Goal: Task Accomplishment & Management: Manage account settings

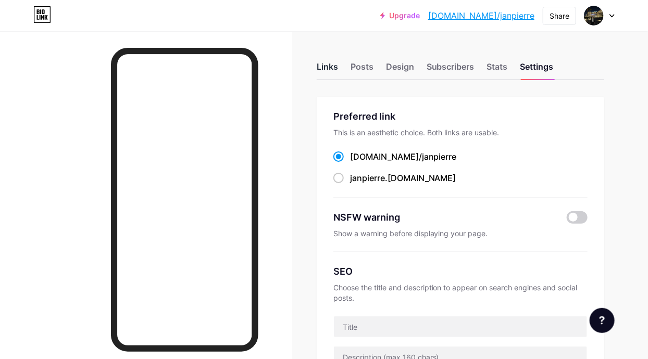
click at [327, 65] on div "Links" at bounding box center [327, 69] width 21 height 19
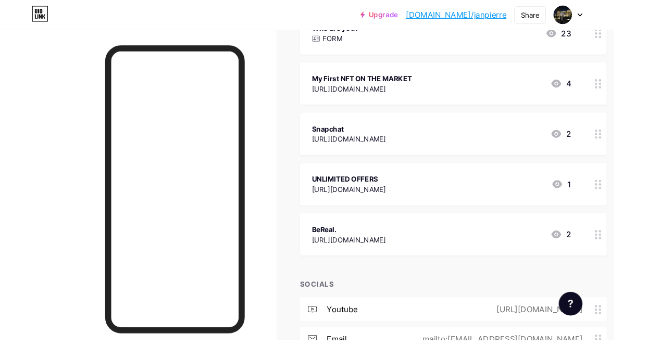
scroll to position [350, 0]
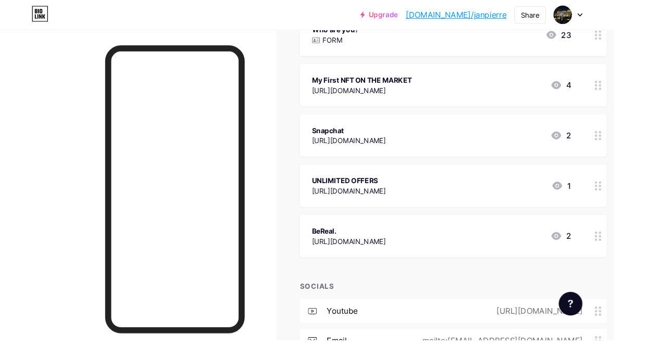
click at [407, 146] on div "[URL][DOMAIN_NAME]" at bounding box center [368, 148] width 78 height 11
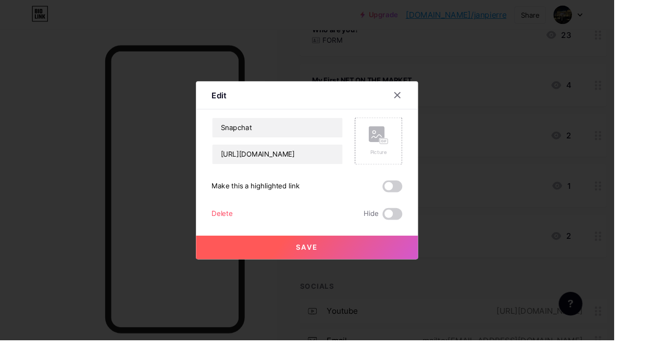
click at [409, 232] on span at bounding box center [414, 226] width 21 height 12
click at [404, 229] on input "checkbox" at bounding box center [404, 229] width 0 height 0
click at [394, 274] on button "Save" at bounding box center [324, 261] width 234 height 25
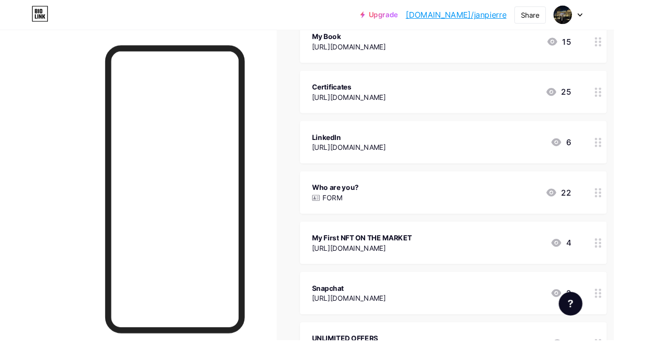
scroll to position [184, 0]
click at [37, 133] on div at bounding box center [146, 210] width 292 height 359
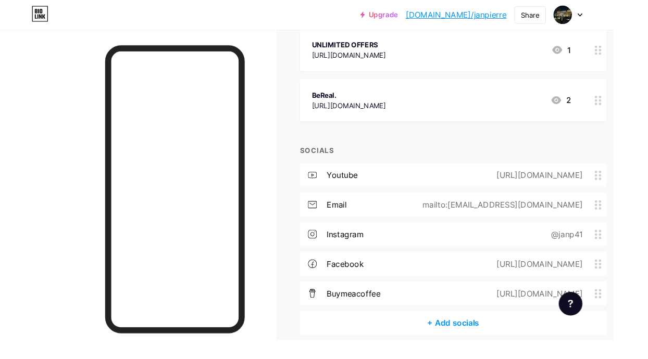
scroll to position [520, 0]
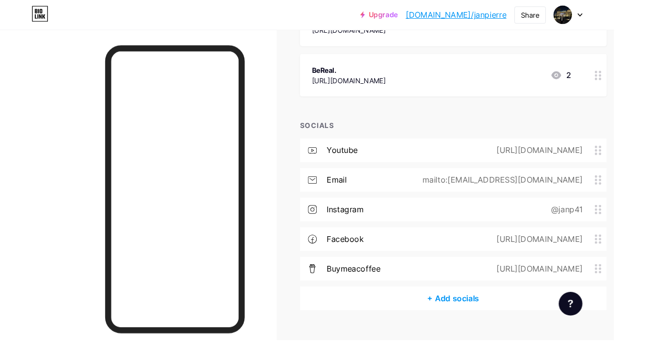
click at [609, 167] on div "youtube [URL][DOMAIN_NAME]" at bounding box center [478, 158] width 323 height 25
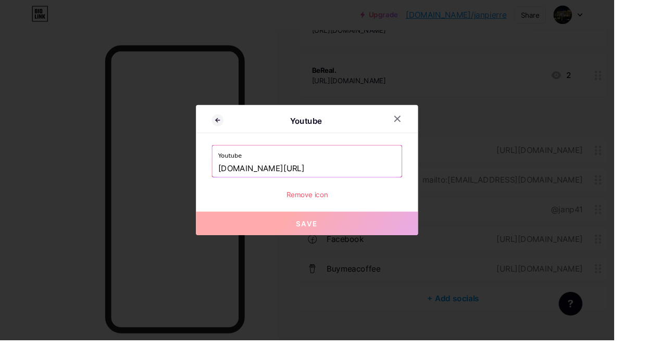
click at [316, 211] on div "Remove icon" at bounding box center [323, 205] width 201 height 11
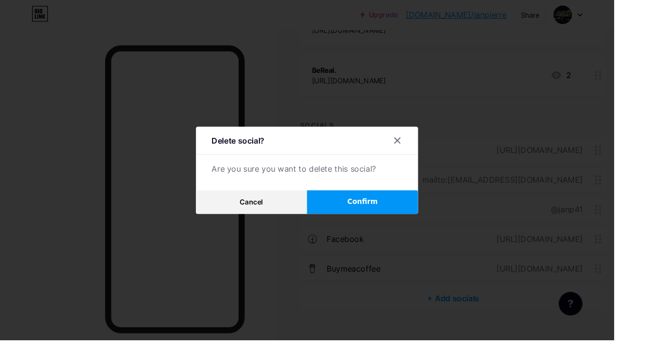
click at [414, 226] on button "Confirm" at bounding box center [382, 213] width 117 height 25
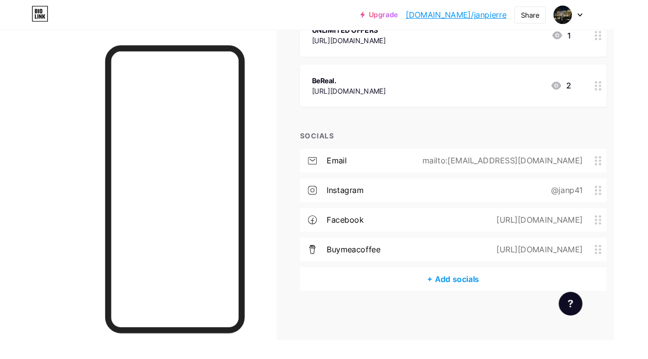
scroll to position [489, 0]
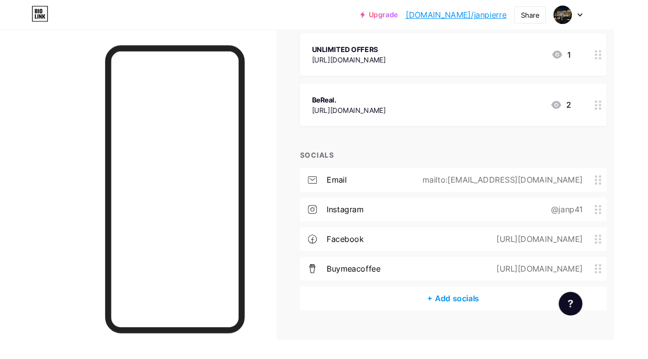
click at [568, 181] on div "email mailto:[EMAIL_ADDRESS][DOMAIN_NAME]" at bounding box center [478, 190] width 323 height 25
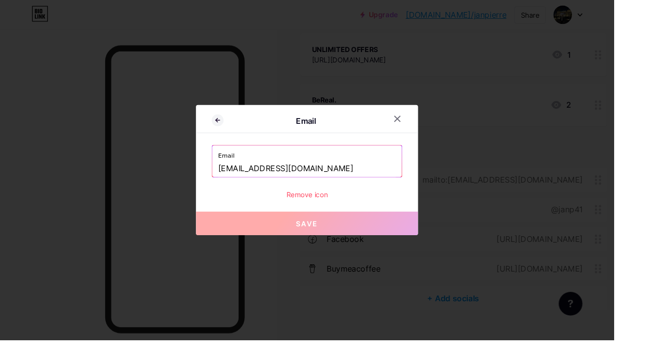
click at [383, 187] on input "[EMAIL_ADDRESS][DOMAIN_NAME]" at bounding box center [323, 178] width 187 height 18
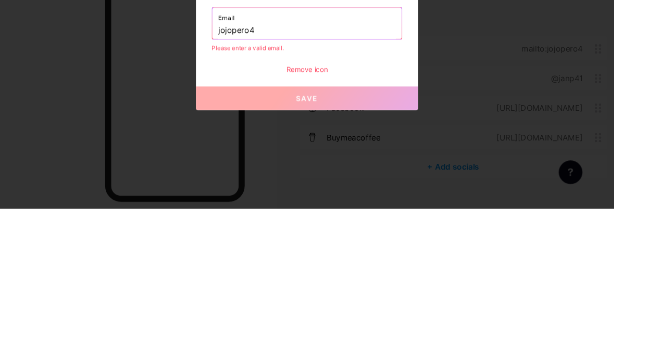
type input "jojopero"
click at [216, 237] on div "Email Email [EMAIL_ADDRESS][DOMAIN_NAME] Please enter a valid email. Remove ico…" at bounding box center [324, 179] width 234 height 151
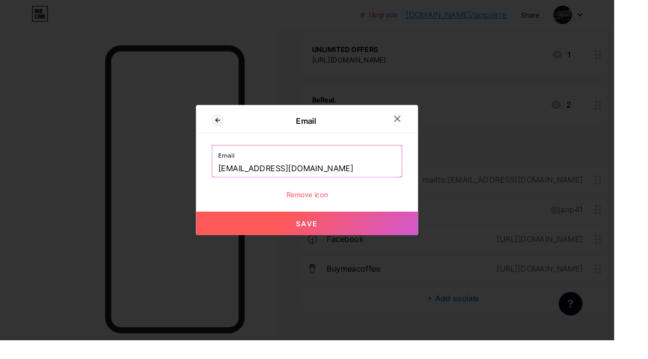
click at [233, 248] on button "Save" at bounding box center [324, 235] width 234 height 25
type input "mailto:[EMAIL_ADDRESS][DOMAIN_NAME]"
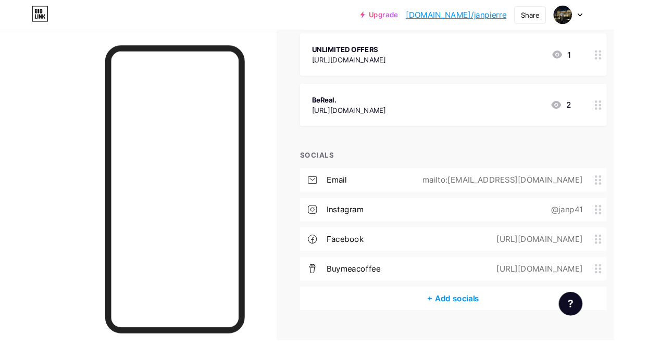
click at [30, 120] on div at bounding box center [146, 210] width 292 height 359
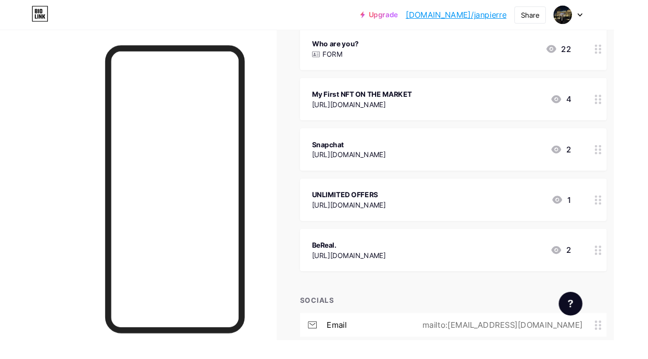
scroll to position [0, 0]
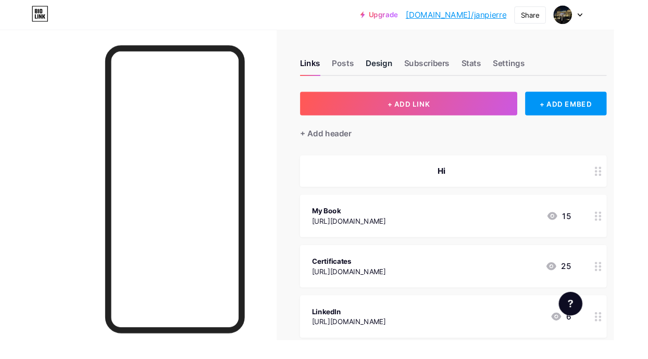
click at [402, 77] on div "Design" at bounding box center [400, 69] width 28 height 19
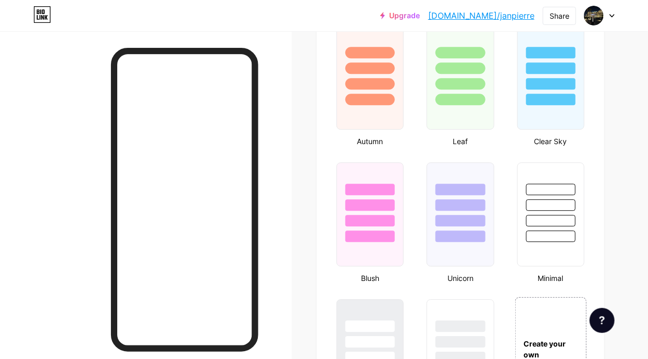
scroll to position [978, 0]
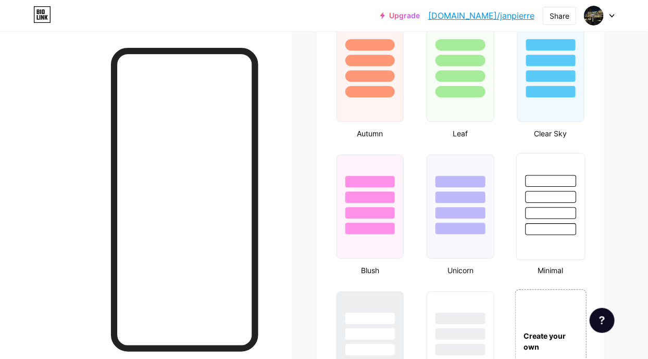
click at [565, 224] on div at bounding box center [550, 229] width 51 height 12
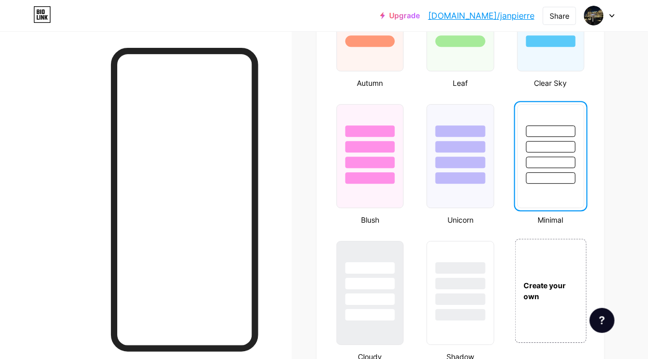
scroll to position [1029, 0]
click at [71, 174] on div at bounding box center [146, 210] width 292 height 359
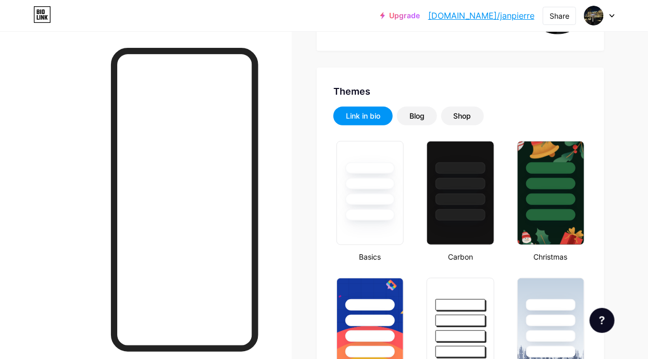
scroll to position [142, 0]
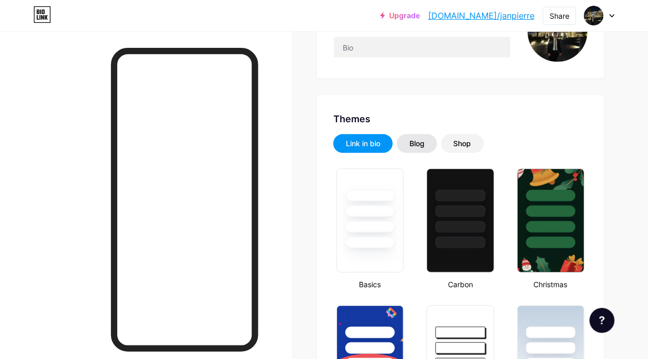
click at [429, 145] on div "Blog" at bounding box center [417, 143] width 40 height 19
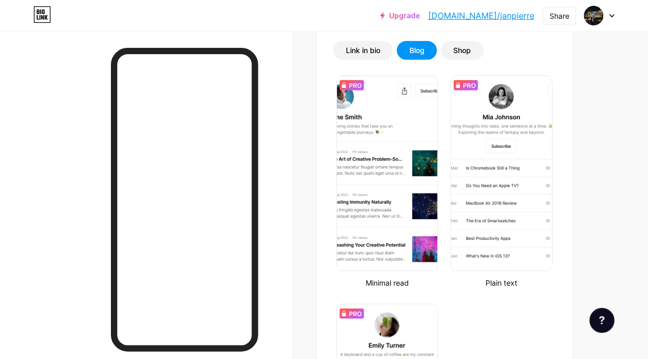
scroll to position [0, 0]
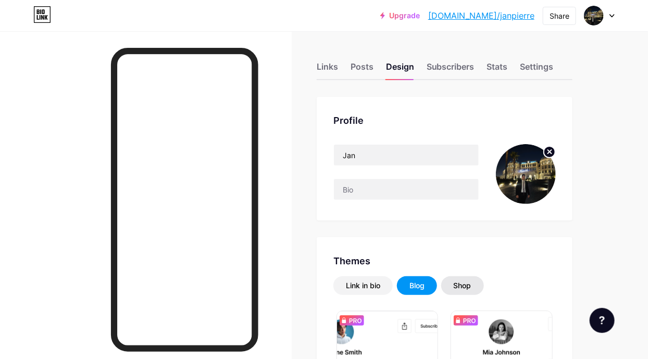
click at [469, 293] on div "Shop" at bounding box center [462, 286] width 43 height 19
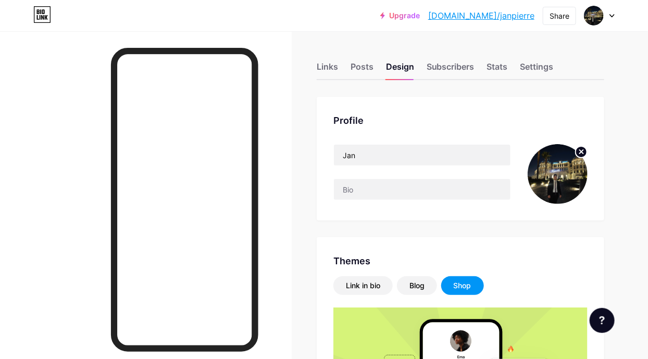
click at [466, 283] on div "Shop" at bounding box center [463, 286] width 18 height 10
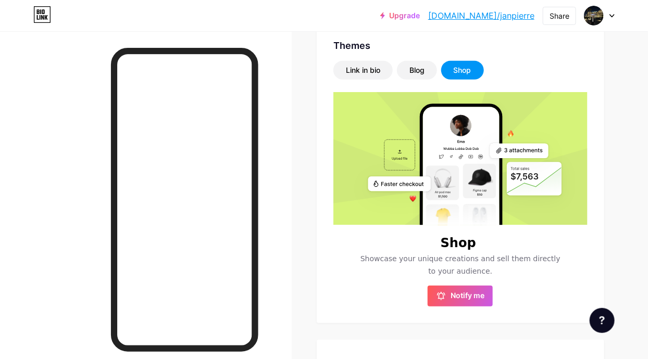
scroll to position [217, 0]
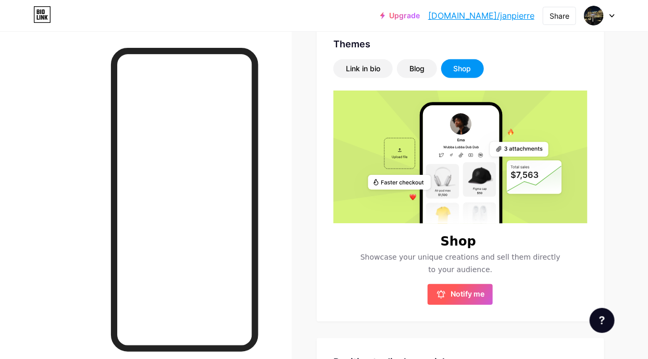
click at [476, 298] on span "Notify me" at bounding box center [467, 295] width 34 height 10
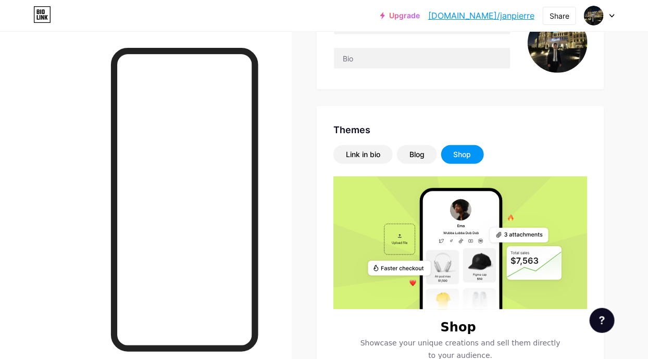
scroll to position [0, 0]
